Goal: Use online tool/utility: Utilize a website feature to perform a specific function

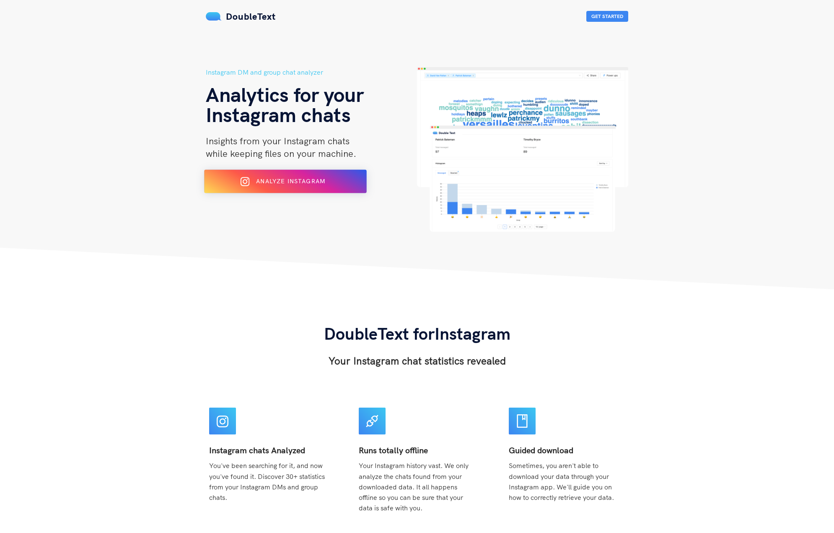
click at [282, 180] on span "Analyze Instagram" at bounding box center [290, 181] width 69 height 8
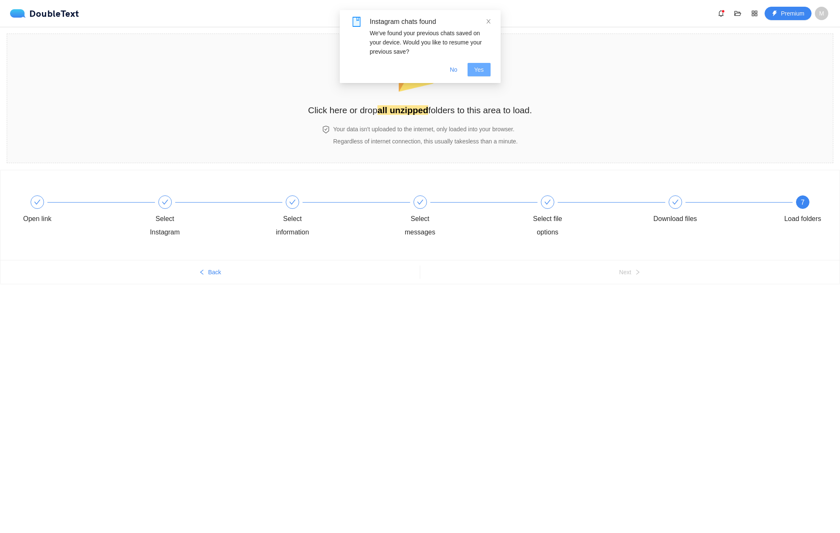
click at [482, 70] on span "Yes" at bounding box center [479, 69] width 10 height 9
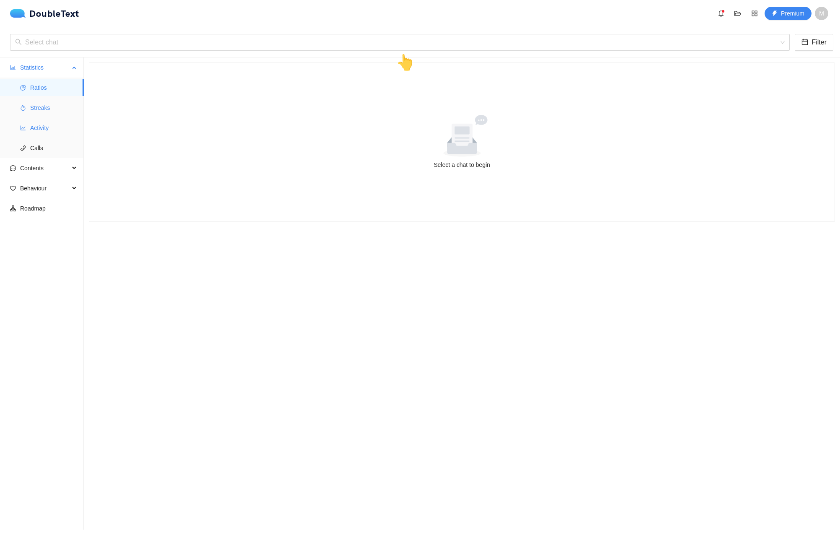
click at [44, 109] on span "Streaks" at bounding box center [53, 107] width 47 height 17
click at [198, 50] on input "search" at bounding box center [397, 42] width 764 height 16
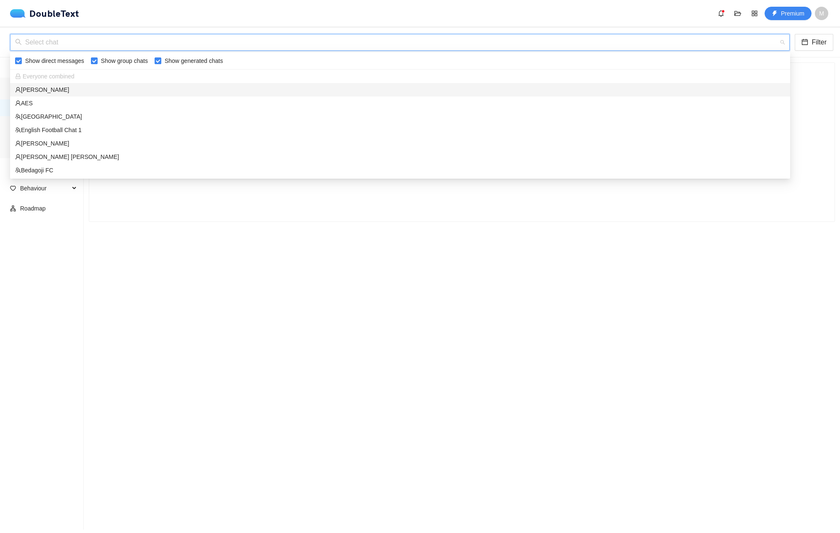
click at [391, 83] on div "Ali Aras" at bounding box center [400, 89] width 780 height 13
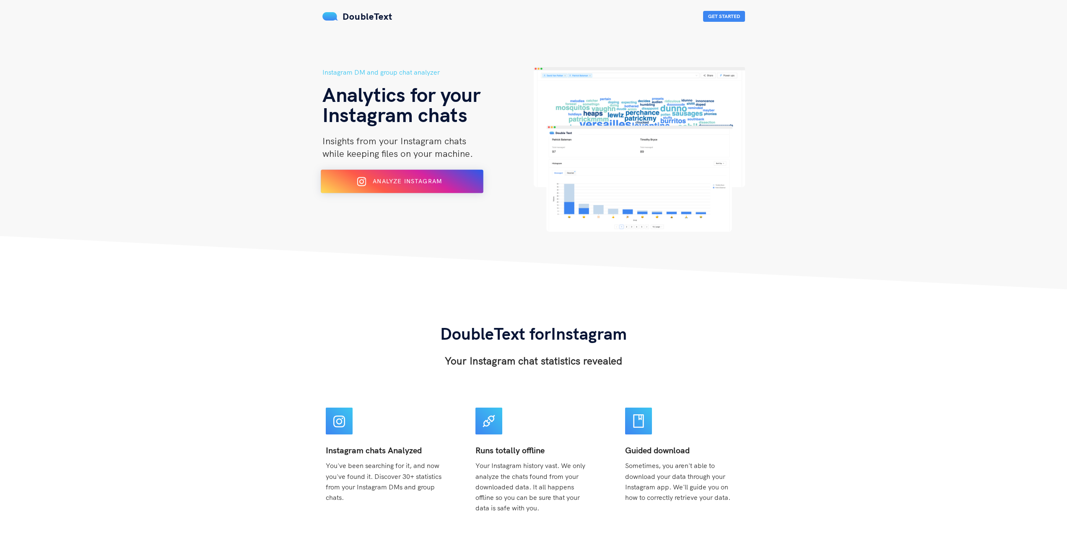
click at [367, 184] on div at bounding box center [365, 181] width 7 height 13
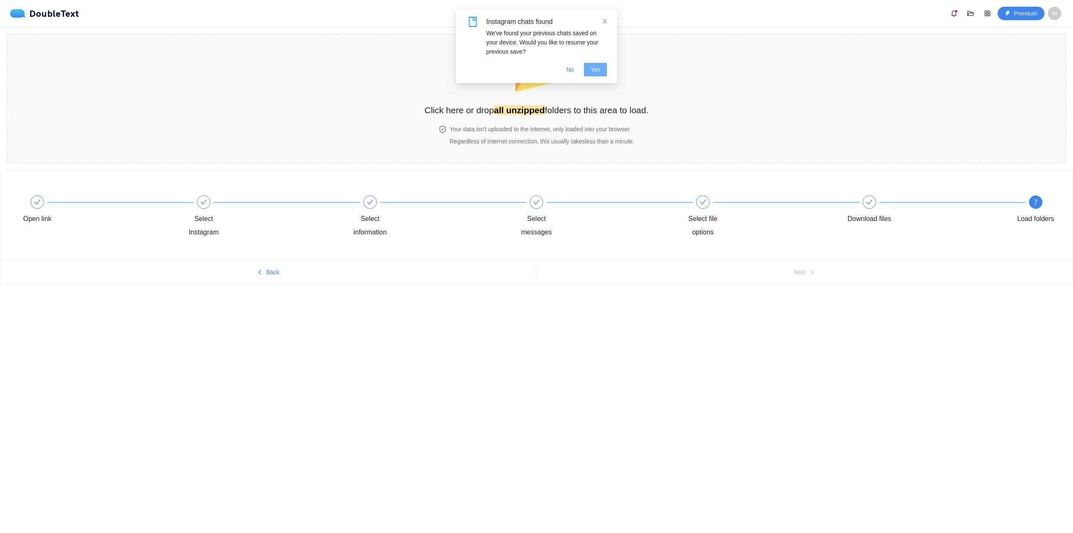
click at [592, 65] on span "Yes" at bounding box center [596, 69] width 10 height 9
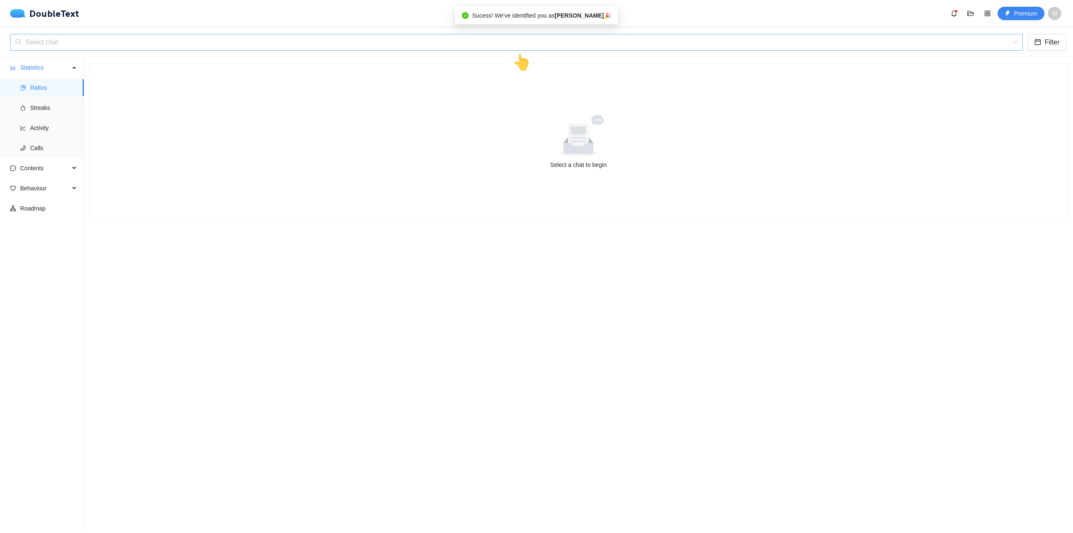
click at [132, 48] on input "search" at bounding box center [513, 42] width 997 height 16
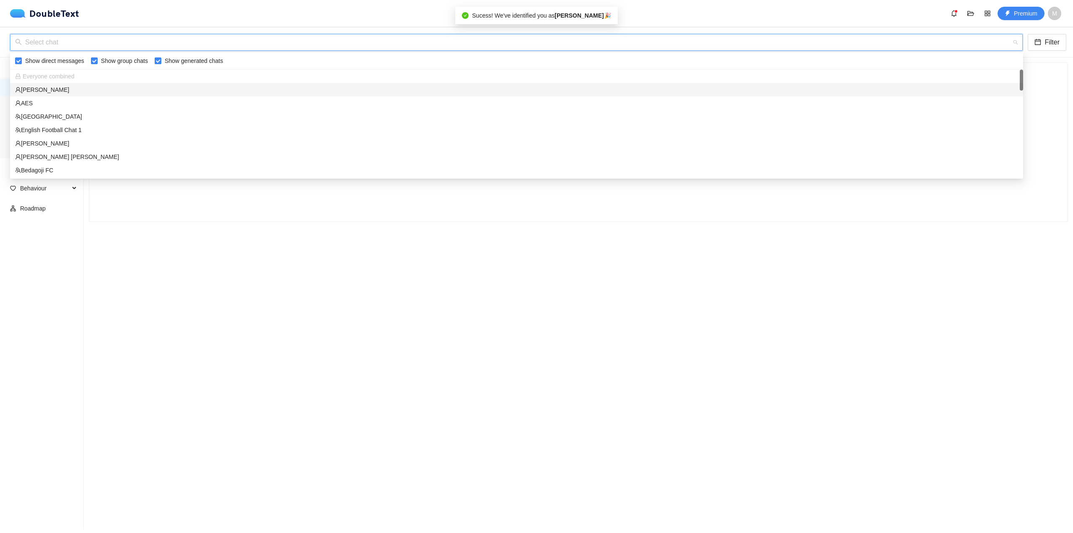
click at [132, 48] on input "search" at bounding box center [513, 42] width 997 height 16
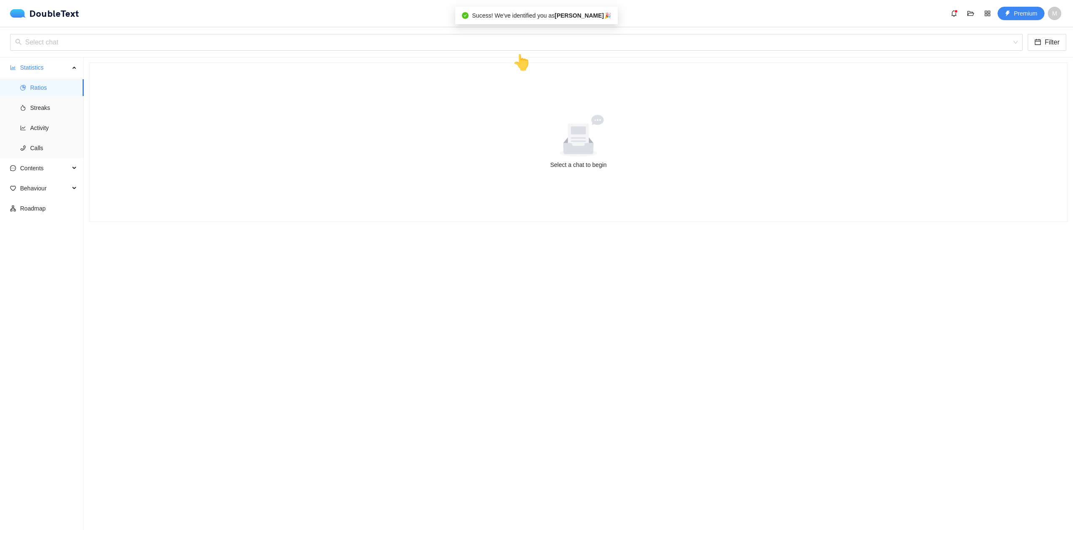
drag, startPoint x: 220, startPoint y: 204, endPoint x: 119, endPoint y: 0, distance: 227.5
click at [219, 203] on div "Select a chat to begin" at bounding box center [578, 142] width 978 height 158
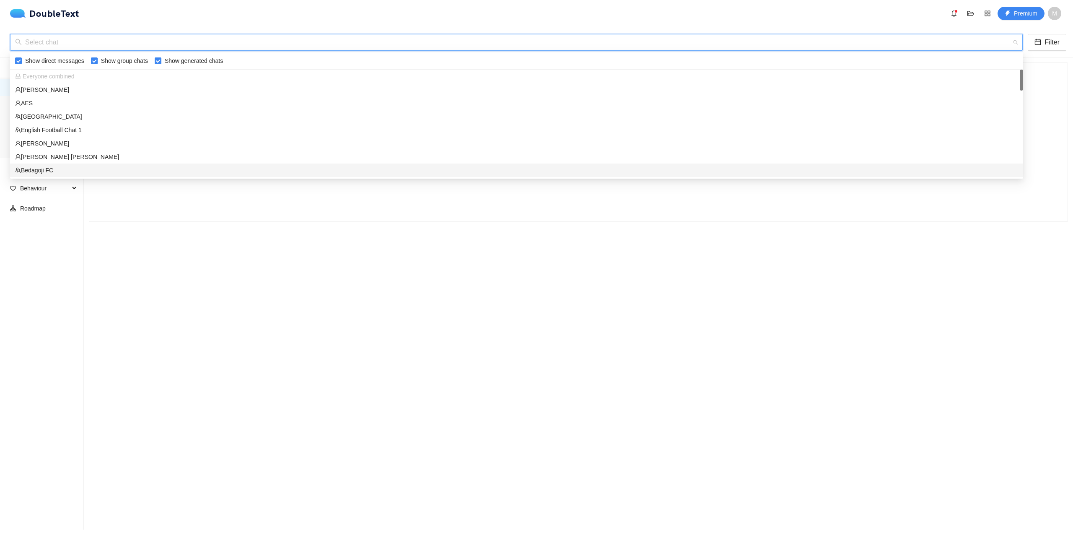
click at [118, 43] on input "search" at bounding box center [513, 42] width 997 height 16
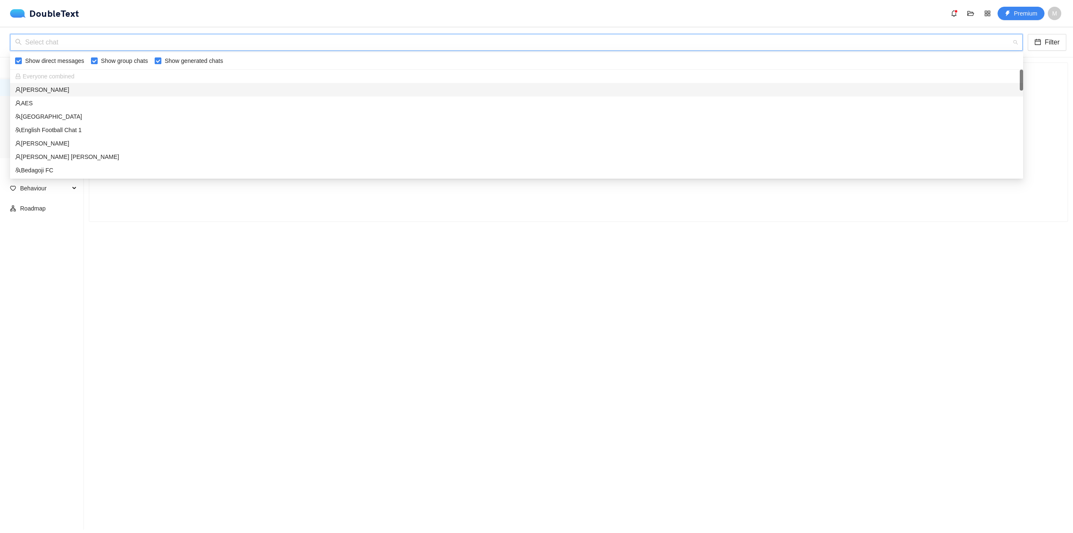
click at [82, 93] on div "Ali Aras" at bounding box center [516, 89] width 1003 height 9
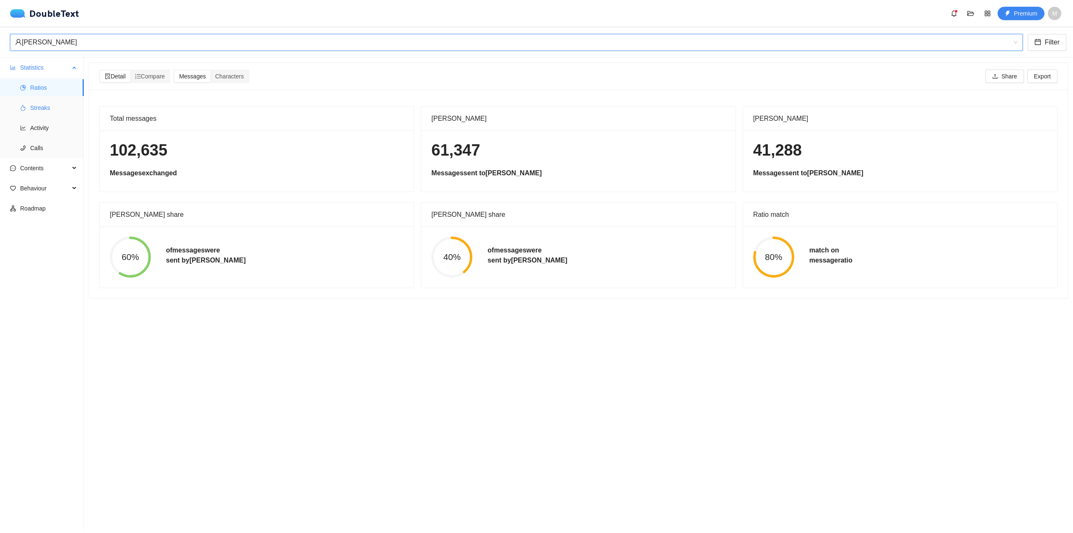
click at [63, 105] on span "Streaks" at bounding box center [53, 107] width 47 height 17
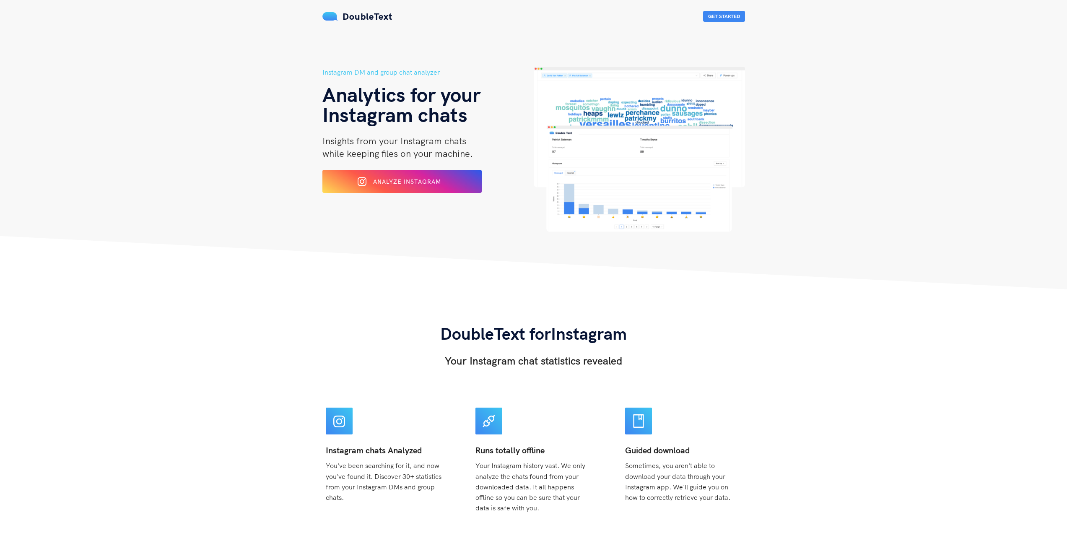
click at [437, 168] on div "Instagram DM and group chat analyzer Analytics for your Instagram chats Insight…" at bounding box center [427, 149] width 211 height 165
click at [437, 181] on span "Analyze Instagram" at bounding box center [407, 181] width 69 height 8
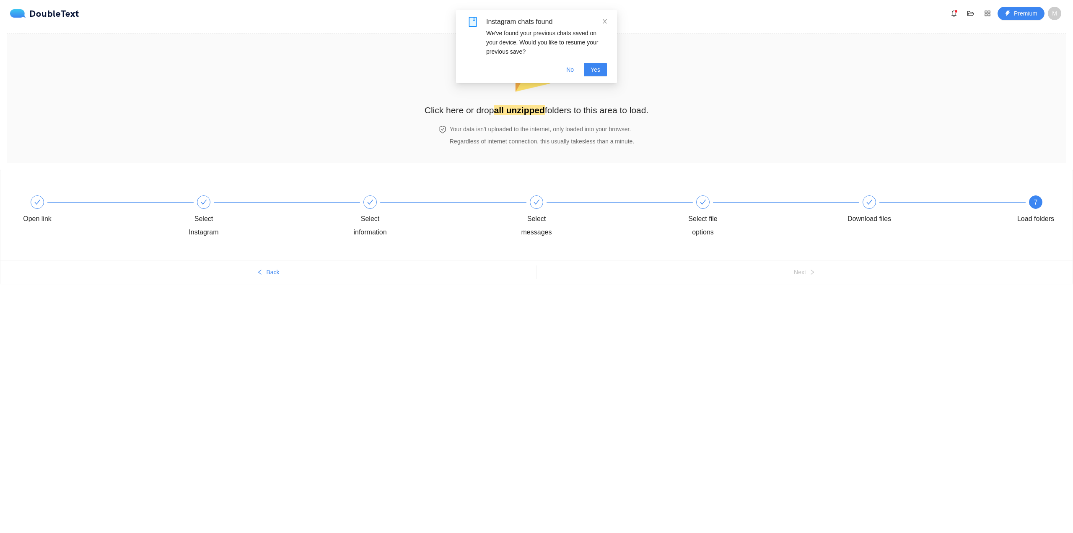
click at [608, 19] on div "Instagram chats found We've found your previous chats saved on your device. Wou…" at bounding box center [536, 46] width 161 height 73
click at [604, 20] on icon "close" at bounding box center [605, 21] width 6 height 6
